Goal: Navigation & Orientation: Find specific page/section

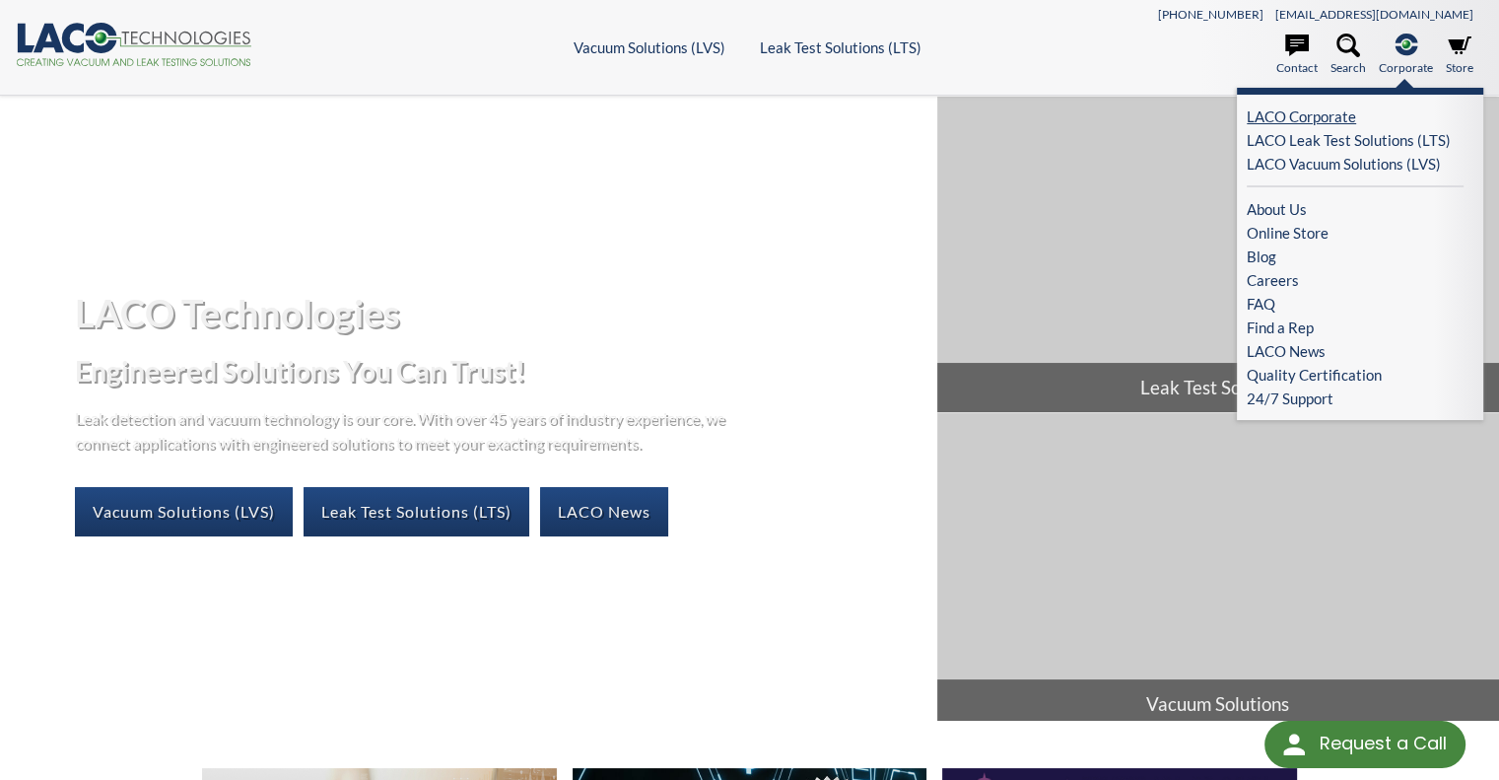
click at [1293, 107] on link "LACO Corporate" at bounding box center [1355, 116] width 217 height 24
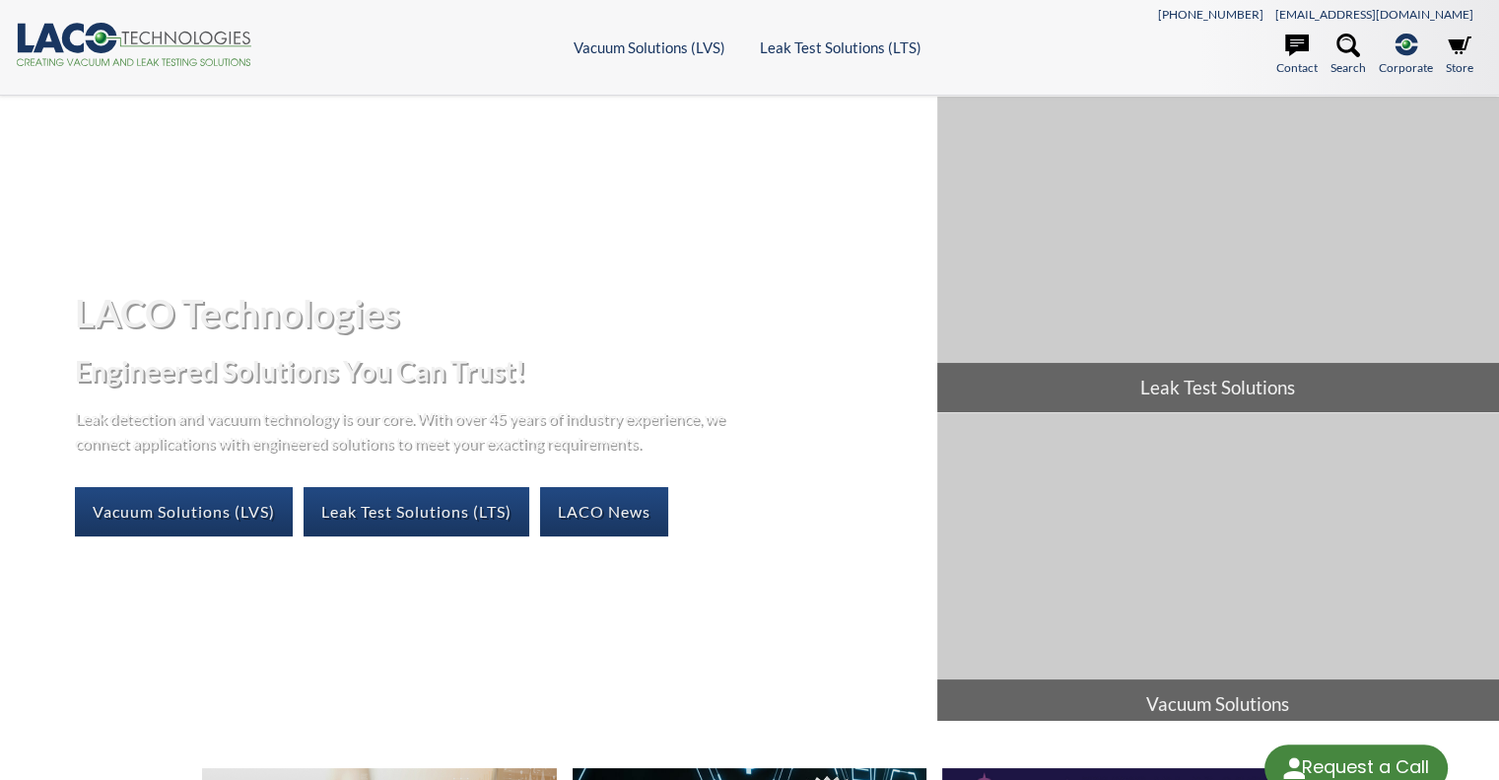
select select "Language Translate Widget"
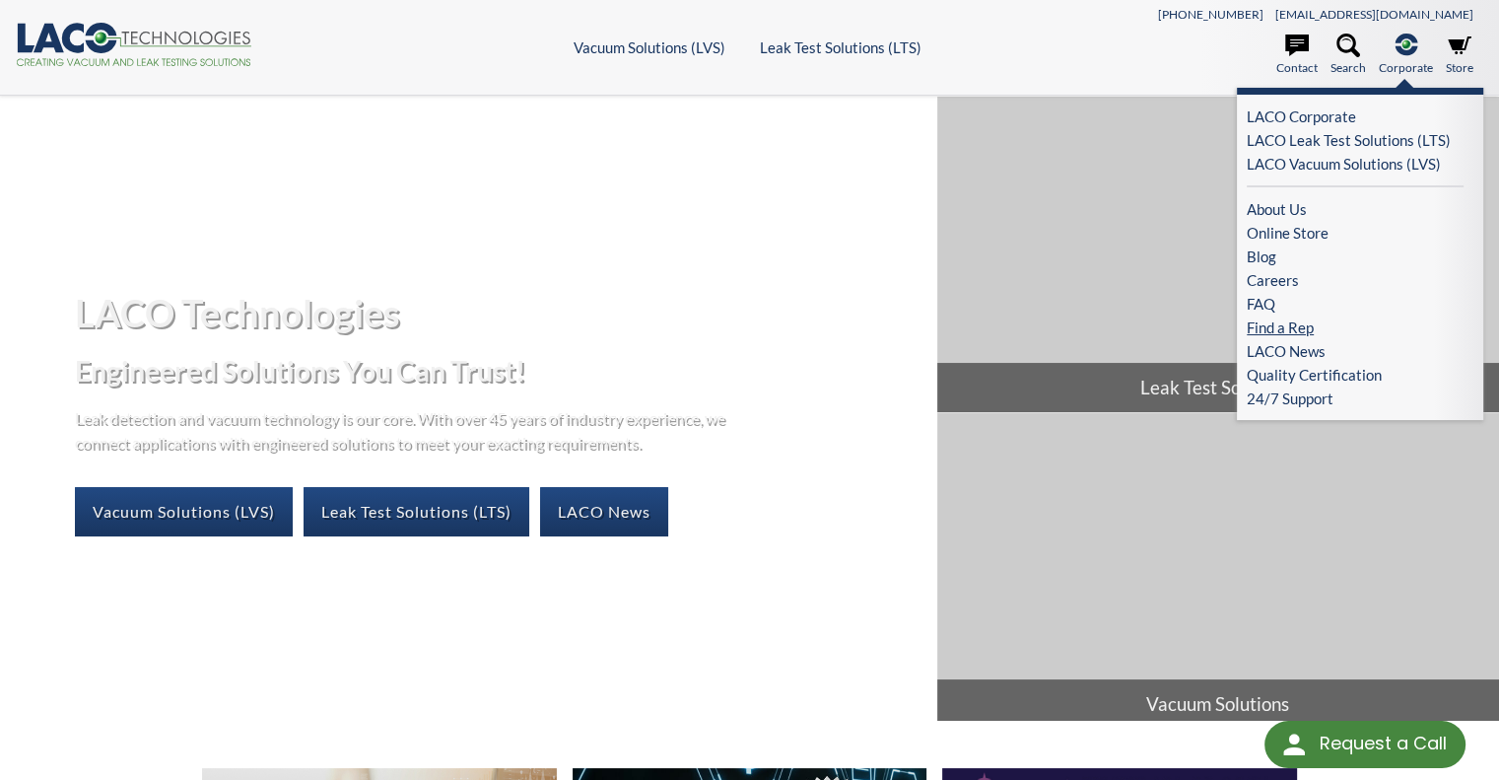
click at [1278, 329] on link "Find a Rep" at bounding box center [1355, 327] width 217 height 24
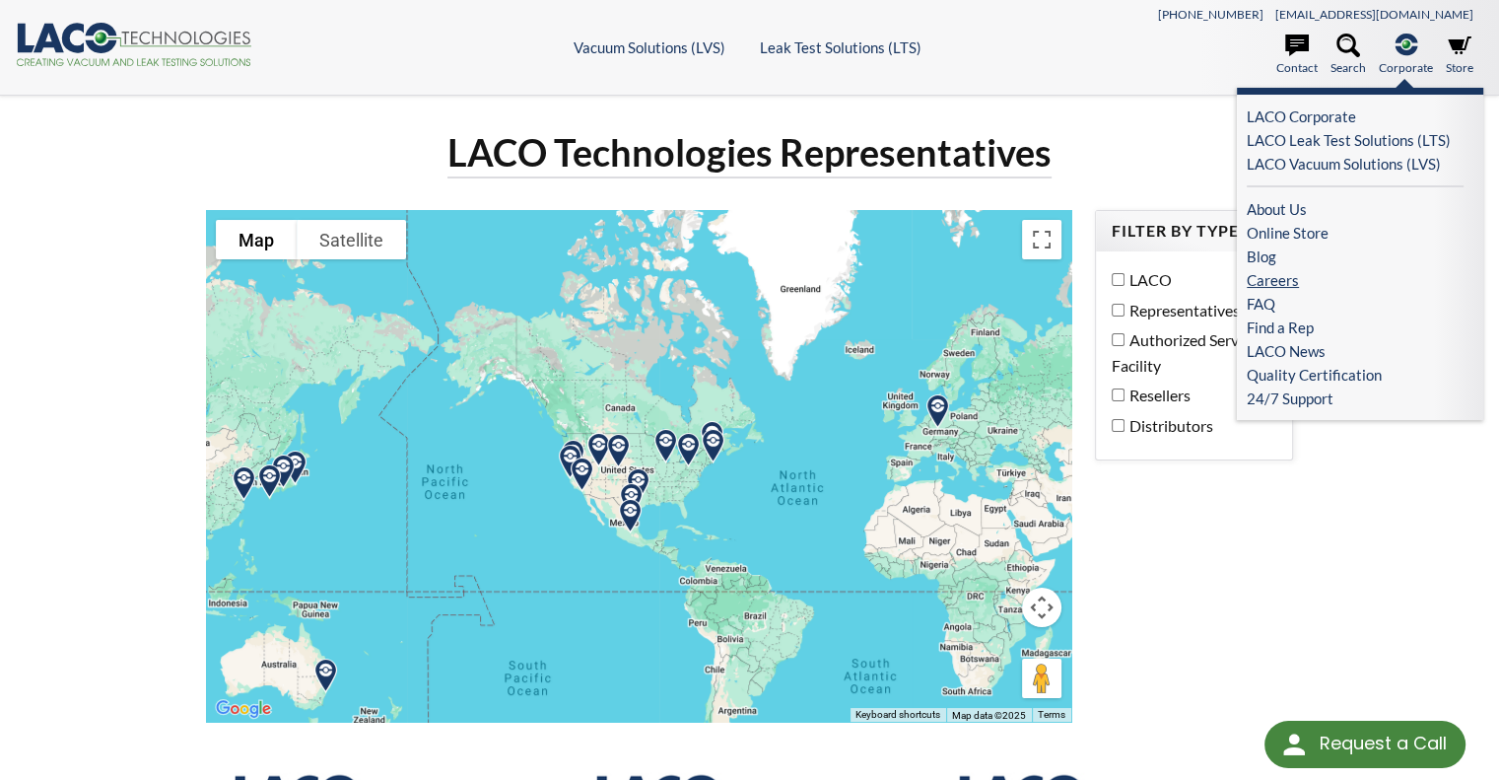
click at [1277, 288] on link "Careers" at bounding box center [1355, 280] width 217 height 24
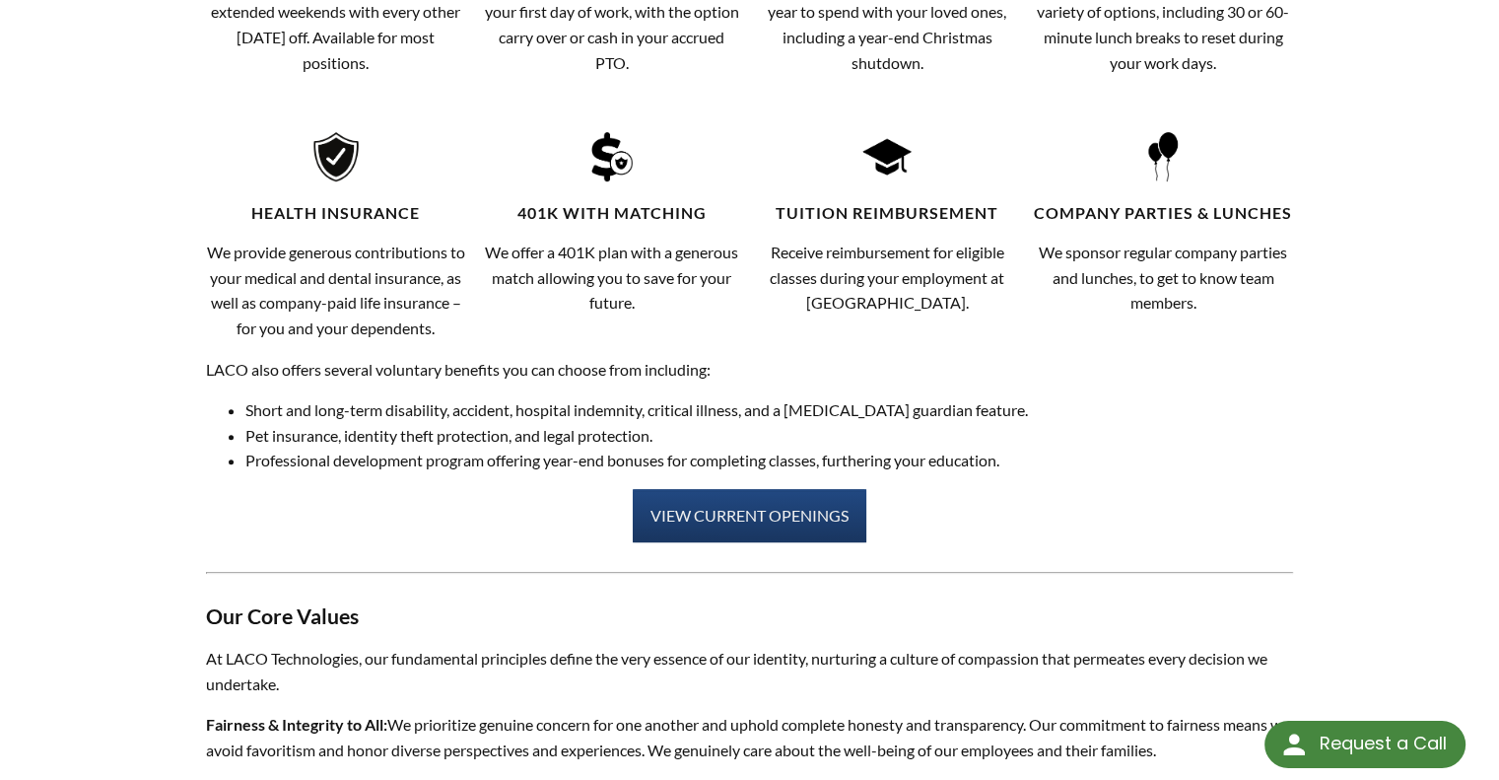
scroll to position [1380, 0]
